Goal: Connect with others: Connect with others

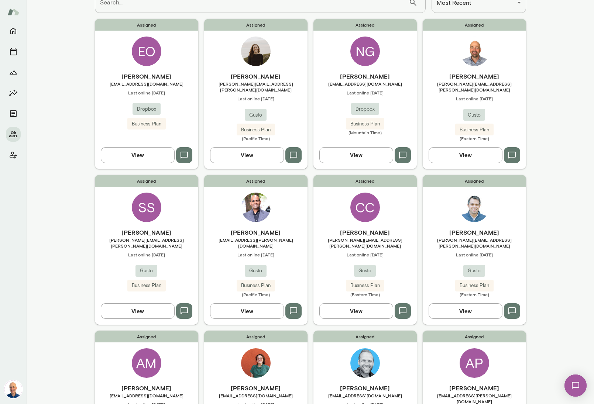
scroll to position [62, 0]
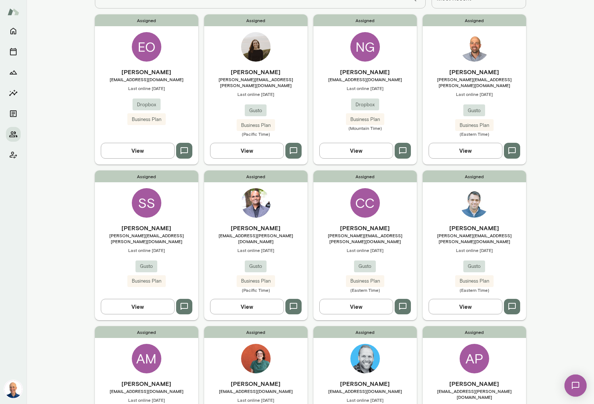
click at [187, 200] on div "Assigned SS Scott Stonehocker scott.stonehocker@gusto.com Last online May 7 Gus…" at bounding box center [146, 246] width 103 height 150
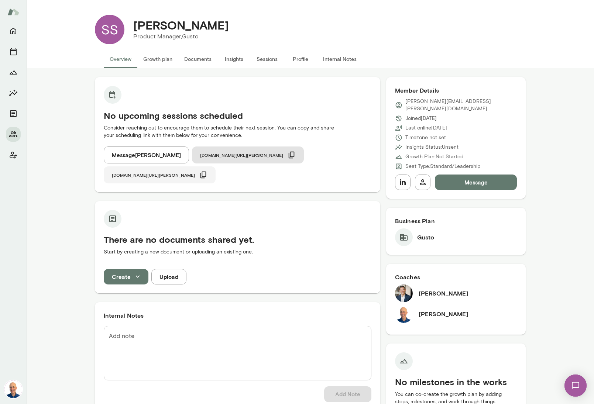
click at [216, 167] on button "cal.mento.co/mark-lazen" at bounding box center [160, 175] width 112 height 17
click at [483, 178] on button "Message" at bounding box center [476, 183] width 82 height 16
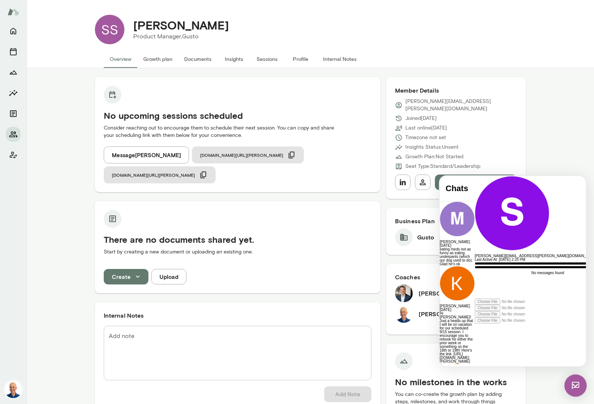
scroll to position [5, 0]
click at [475, 324] on icon at bounding box center [475, 324] width 0 height 0
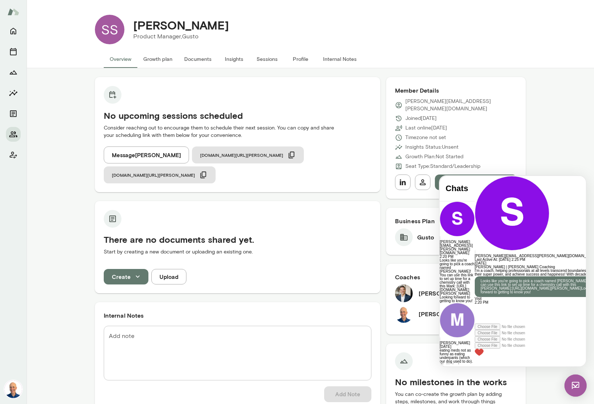
scroll to position [95, 0]
